Goal: Check status: Check status

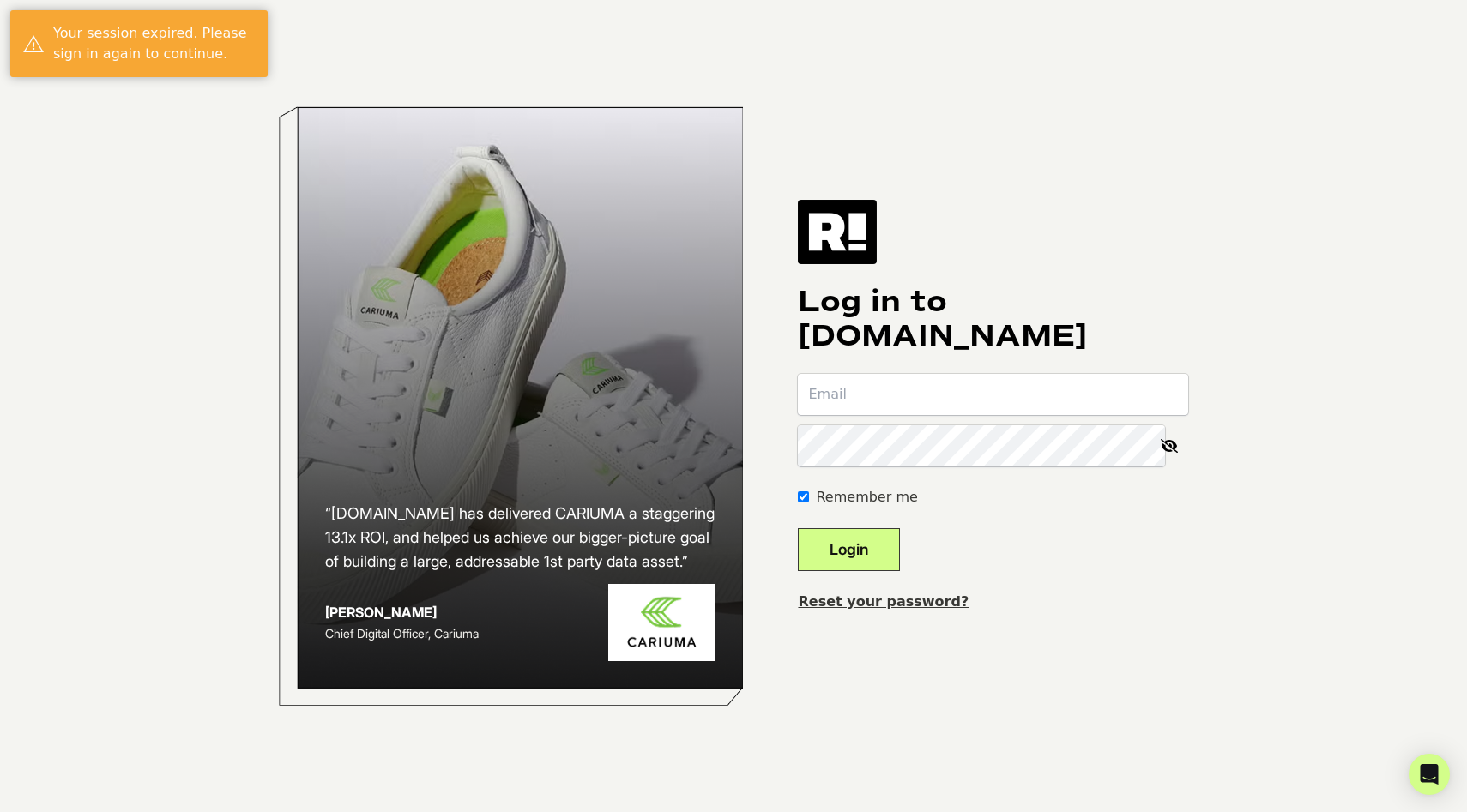
type input "[PERSON_NAME][EMAIL_ADDRESS][PERSON_NAME][DOMAIN_NAME]"
click at [854, 543] on button "Login" at bounding box center [848, 550] width 102 height 43
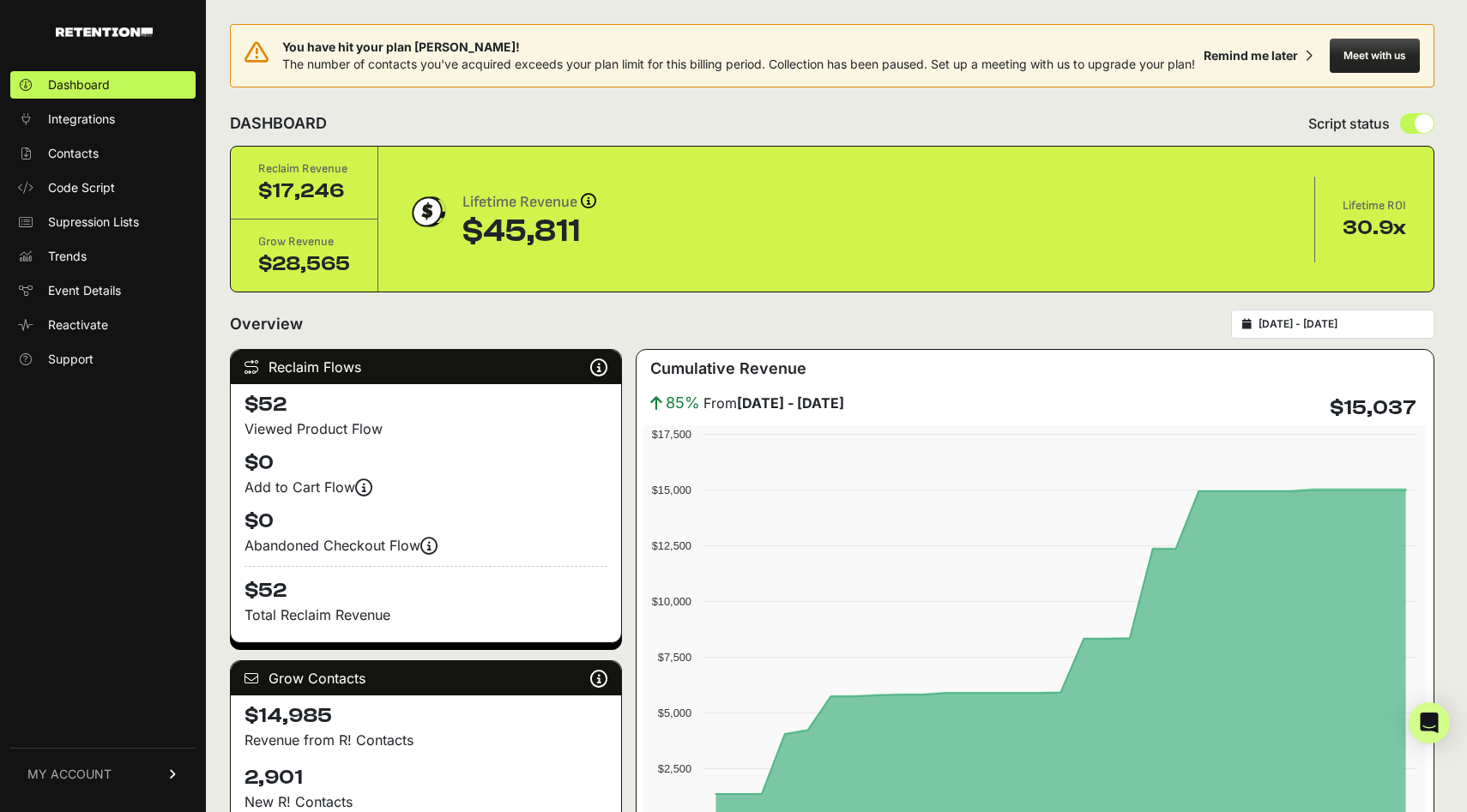
click at [1323, 338] on div "[DATE] - [DATE]" at bounding box center [1332, 325] width 203 height 29
click at [1320, 331] on input "2025-07-30 - 2025-08-29" at bounding box center [1341, 325] width 165 height 14
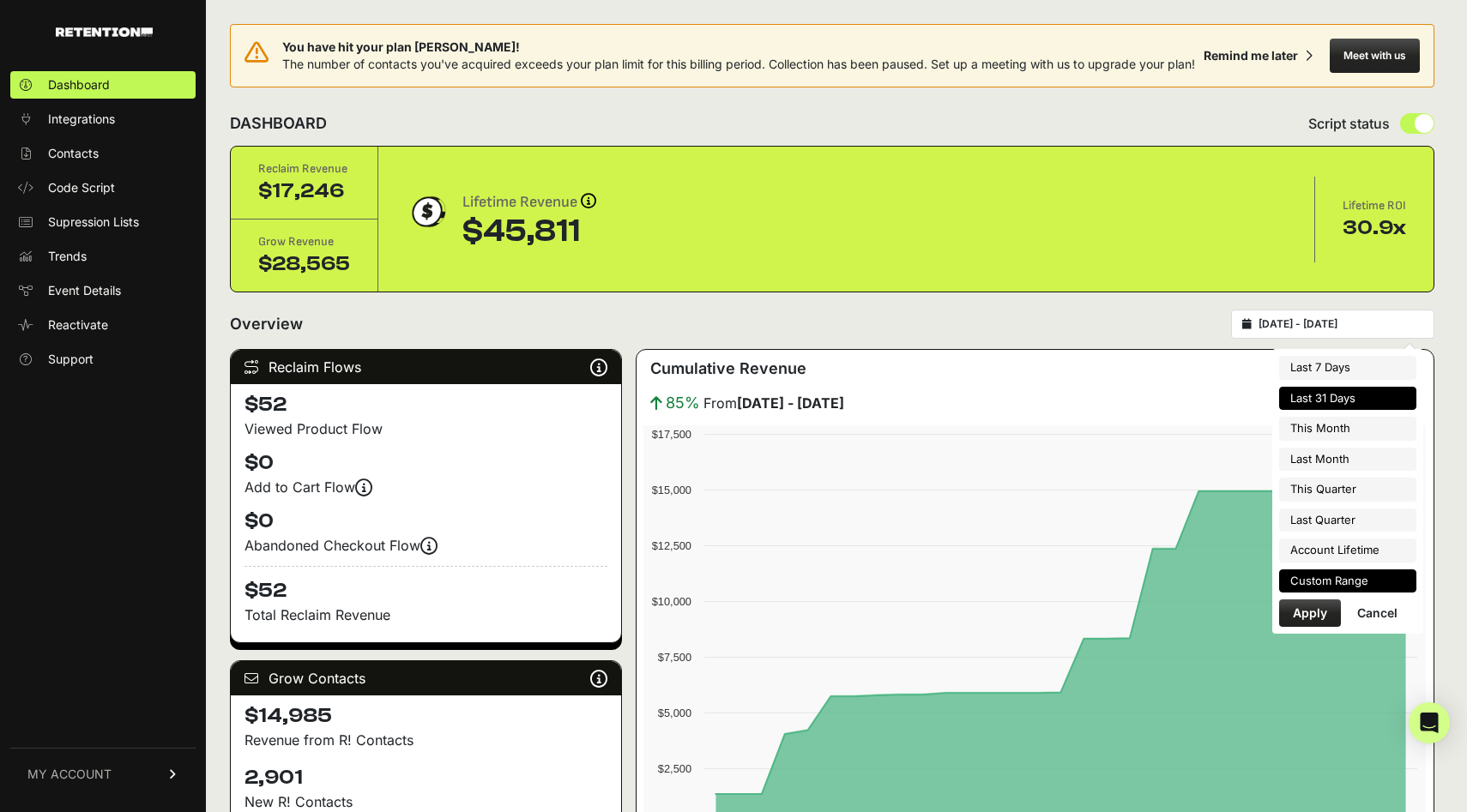
click at [1341, 586] on li "Custom Range" at bounding box center [1347, 582] width 137 height 24
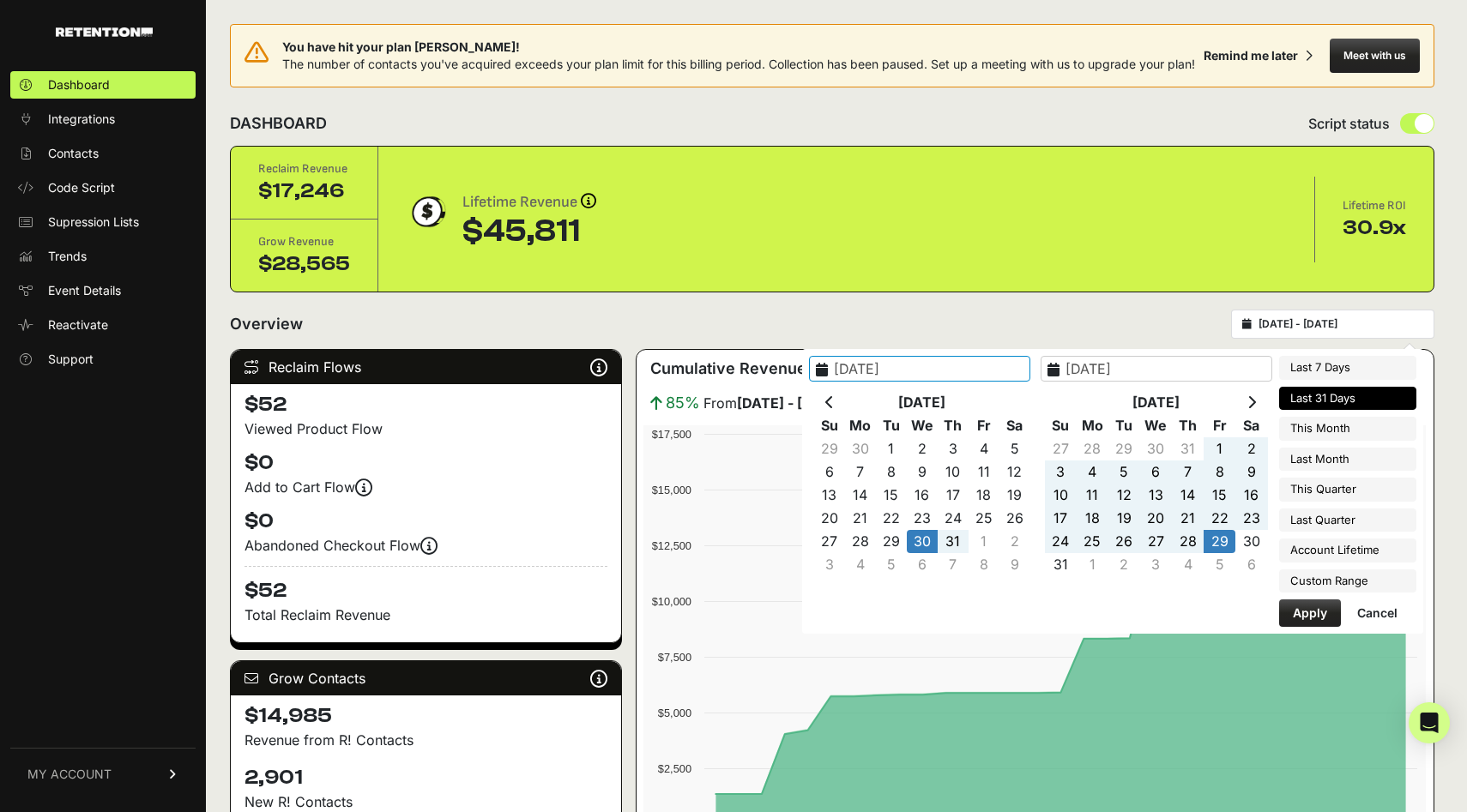
type input "2025-08-09"
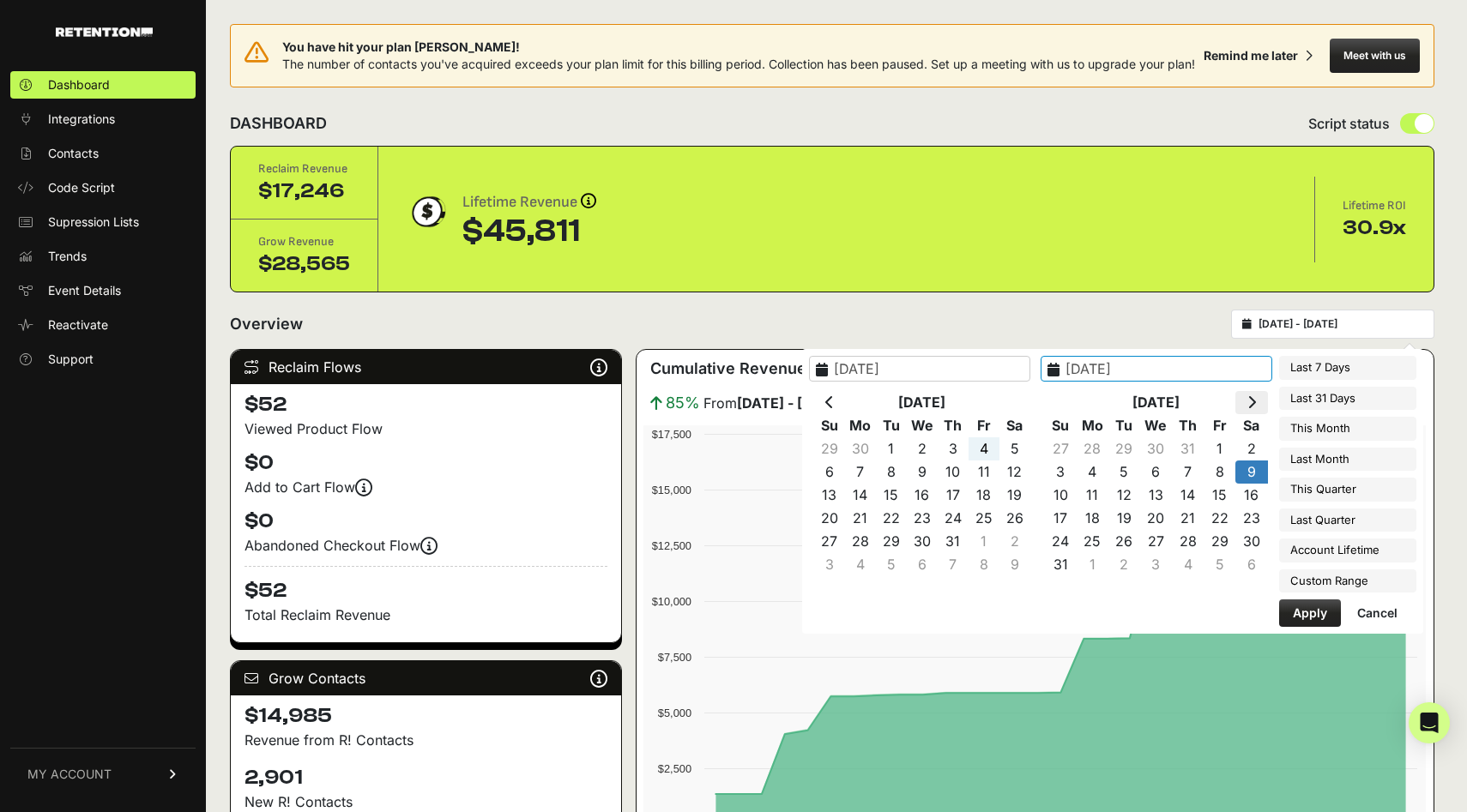
click at [1255, 398] on icon at bounding box center [1251, 402] width 9 height 14
type input "2025-08-17"
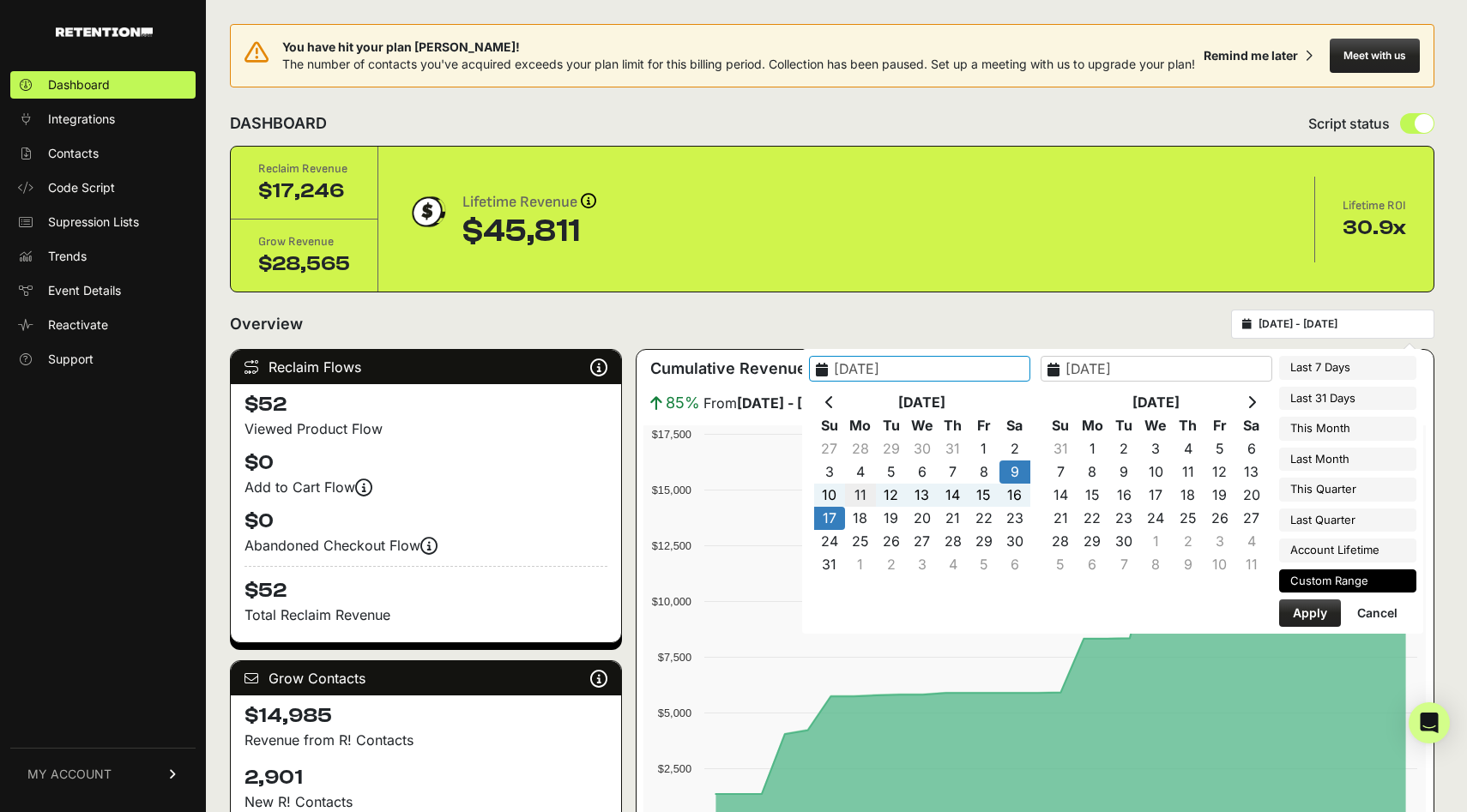
type input "2025-08-11"
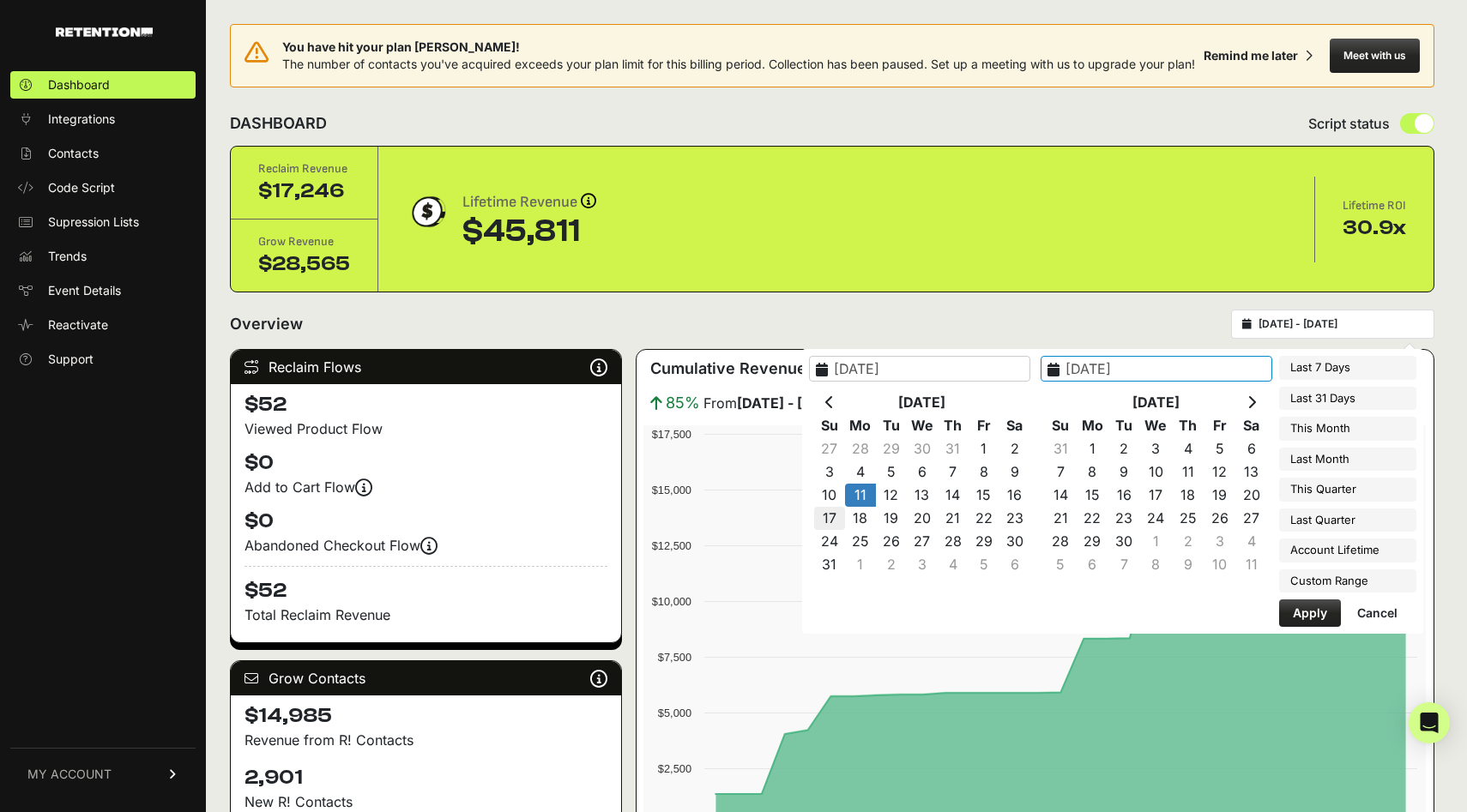
type input "2025-08-17"
type input "[DATE]"
type input "2025-08-24"
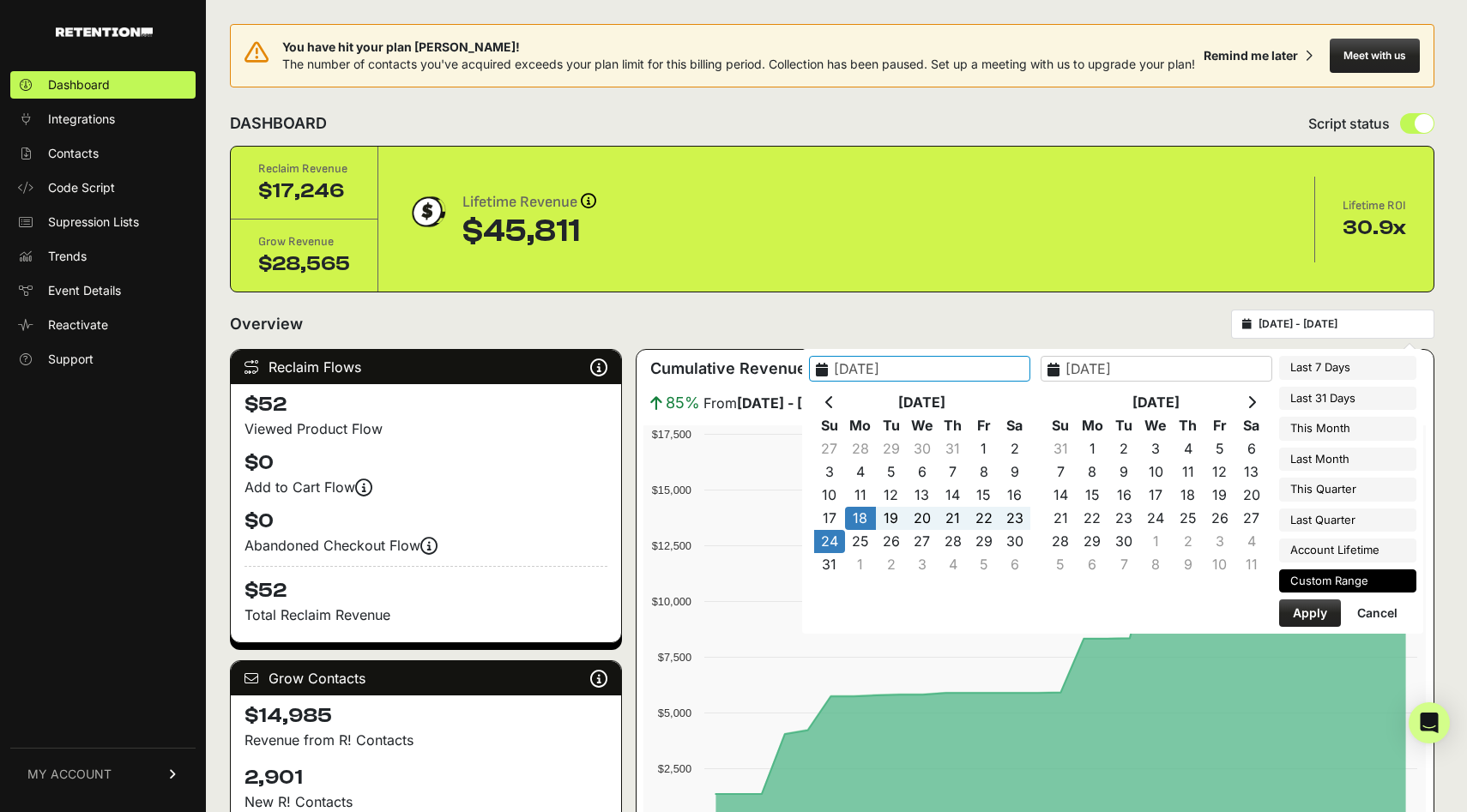
type input "[DATE]"
click at [1303, 617] on button "Apply" at bounding box center [1309, 613] width 62 height 27
type input "[DATE] - [DATE]"
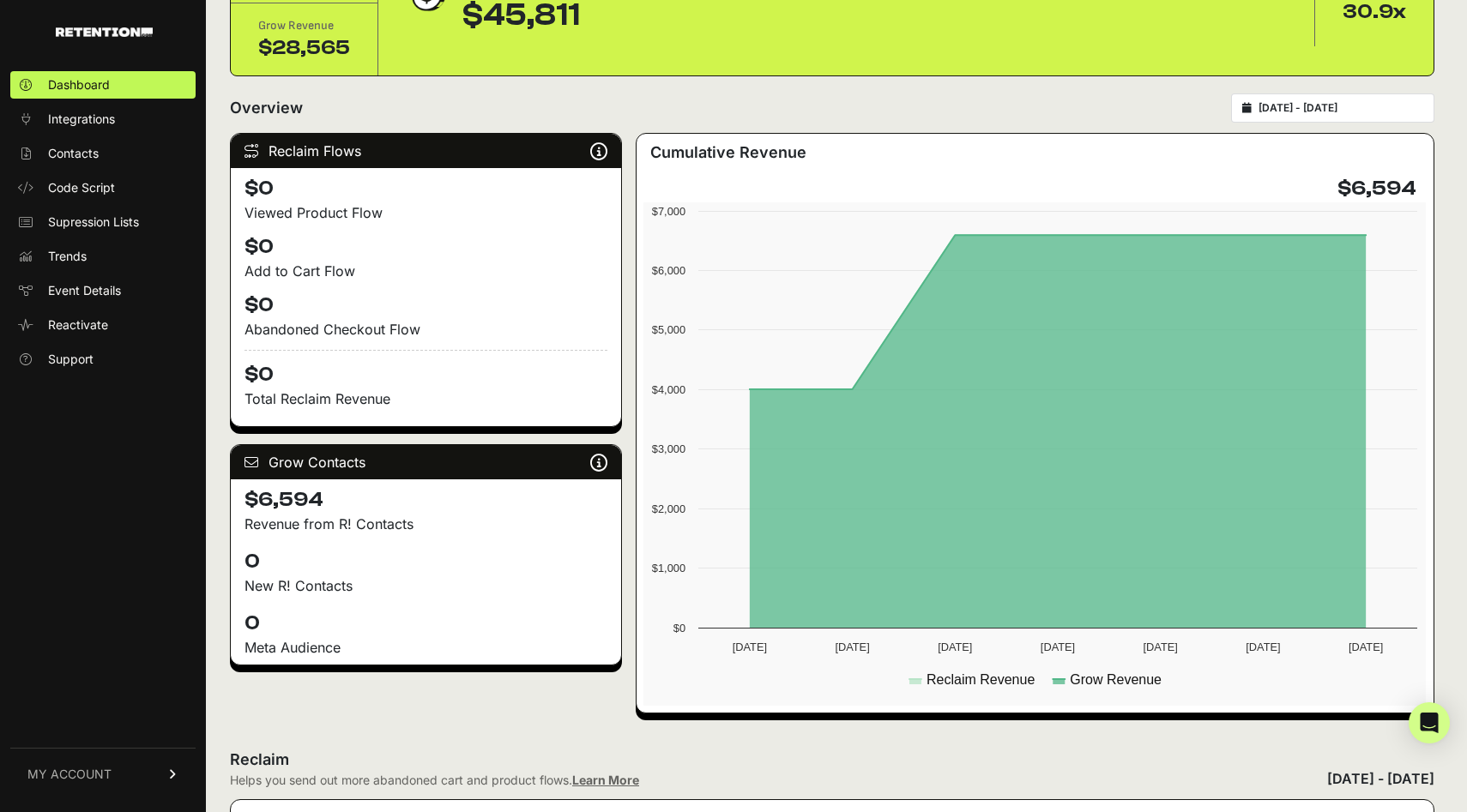
scroll to position [228, 0]
